Goal: Information Seeking & Learning: Learn about a topic

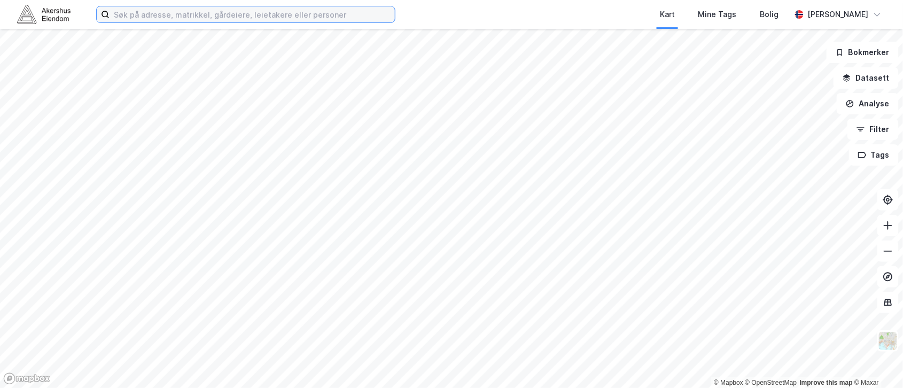
click at [156, 21] on input at bounding box center [251, 14] width 285 height 16
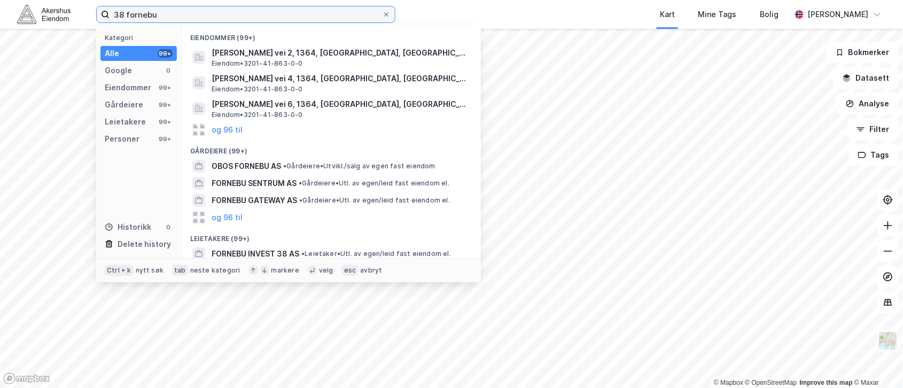
click at [155, 9] on input "38 fornebu" at bounding box center [245, 14] width 272 height 16
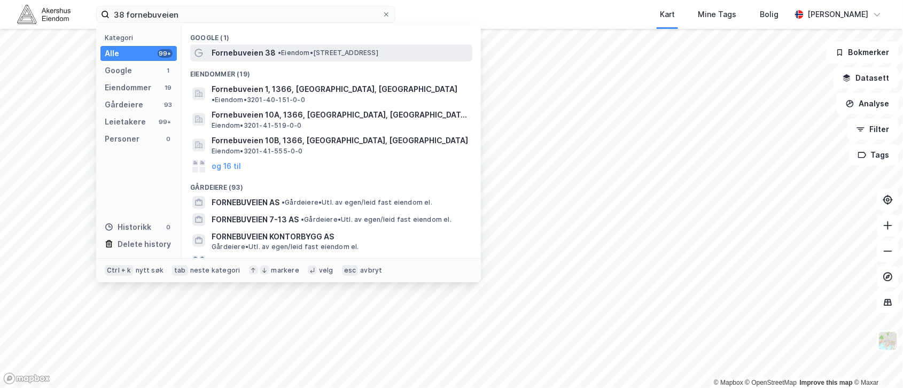
click at [229, 44] on div "Fornebuveien 38 • Eiendom • [STREET_ADDRESS]" at bounding box center [331, 52] width 282 height 17
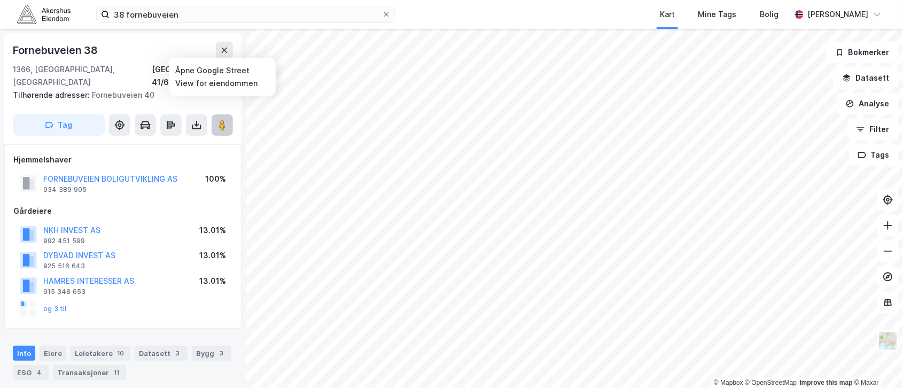
click at [221, 120] on image at bounding box center [222, 125] width 6 height 11
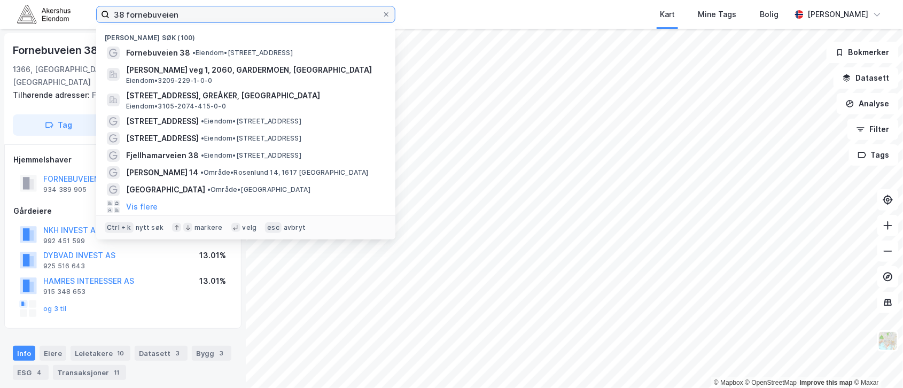
drag, startPoint x: 199, startPoint y: 13, endPoint x: 67, endPoint y: 3, distance: 132.3
click at [67, 3] on div "38 fornebuveien Nylige søk (100) Fornebuveien 38 • [PERSON_NAME] 38, [STREET_AD…" at bounding box center [451, 14] width 903 height 29
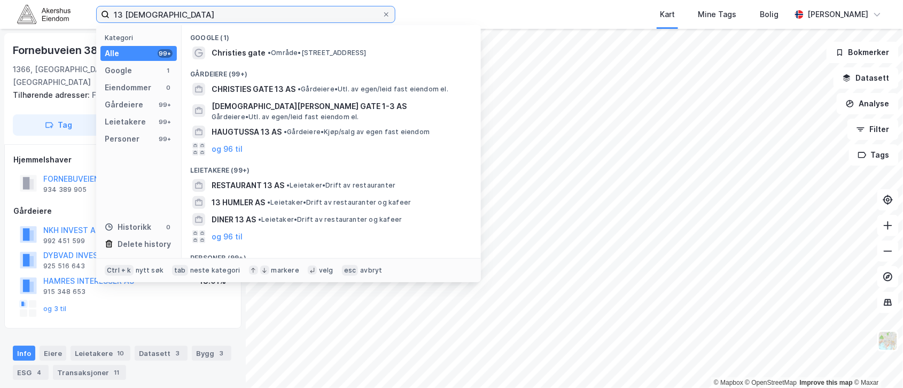
click at [186, 15] on input "13 [DEMOGRAPHIC_DATA]" at bounding box center [245, 14] width 272 height 16
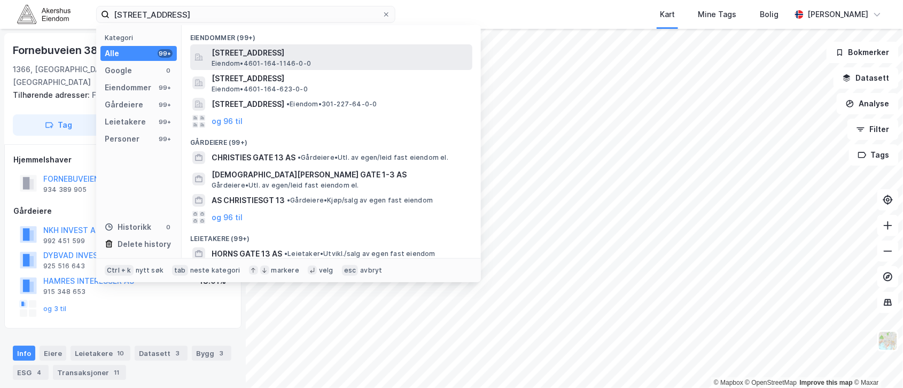
click at [260, 58] on span "[STREET_ADDRESS]" at bounding box center [339, 52] width 256 height 13
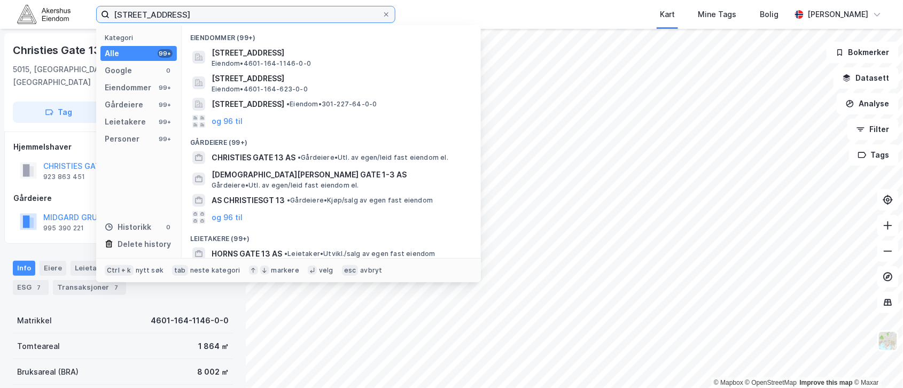
drag, startPoint x: 218, startPoint y: 13, endPoint x: -2, endPoint y: 1, distance: 219.8
click at [0, 1] on html "13 christies gate, [GEOGRAPHIC_DATA] Kategori Alle 99+ Google 0 Eiendommer 99+ …" at bounding box center [451, 194] width 903 height 388
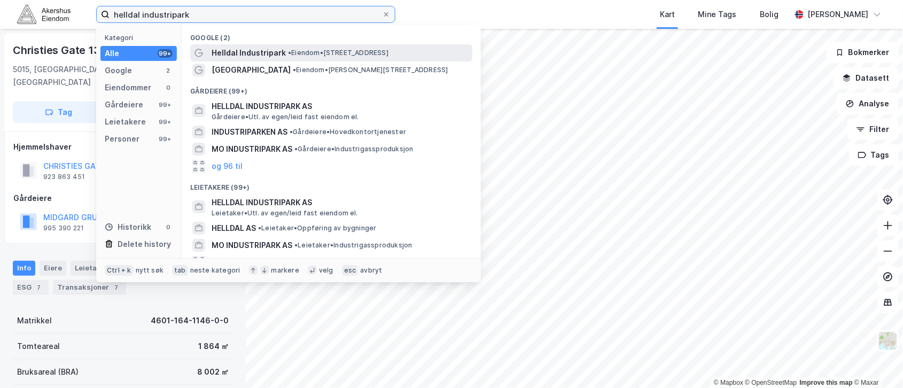
type input "helldal industripark"
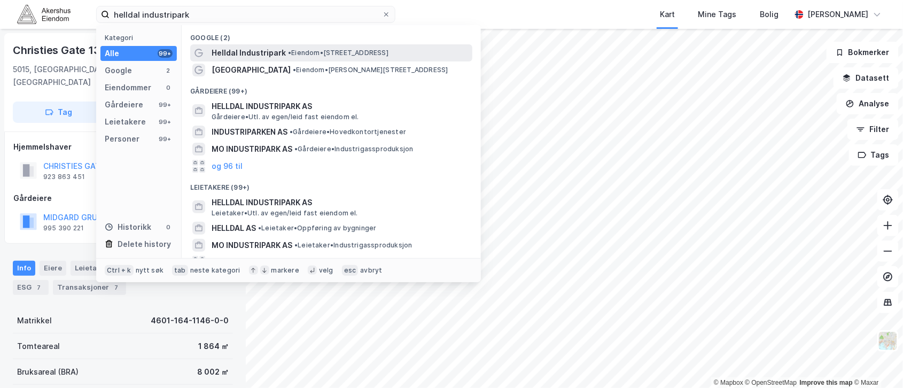
click at [249, 53] on span "Helldal Industripark" at bounding box center [248, 52] width 74 height 13
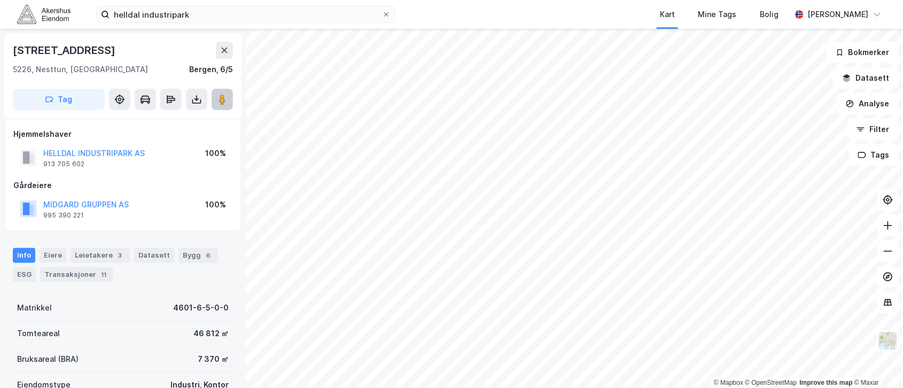
click at [223, 94] on icon at bounding box center [222, 99] width 11 height 11
